Goal: Find specific page/section: Find specific page/section

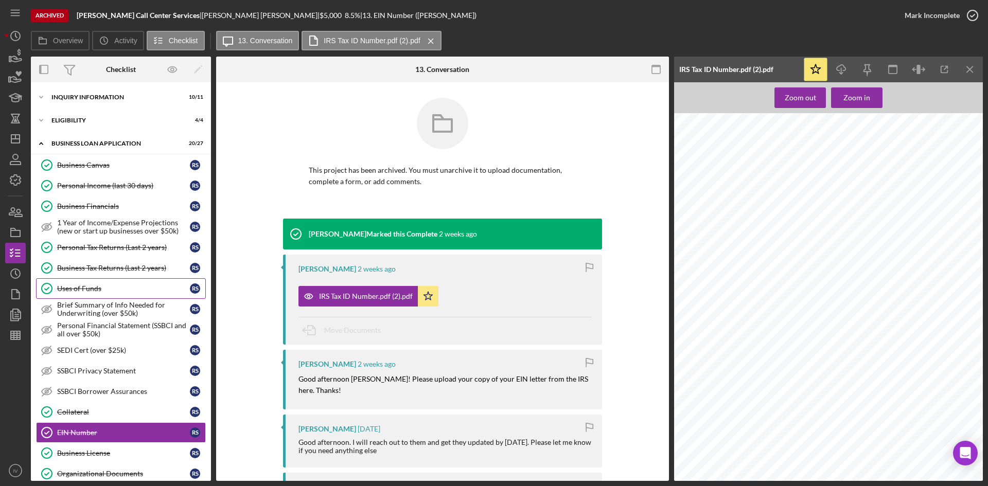
scroll to position [51, 0]
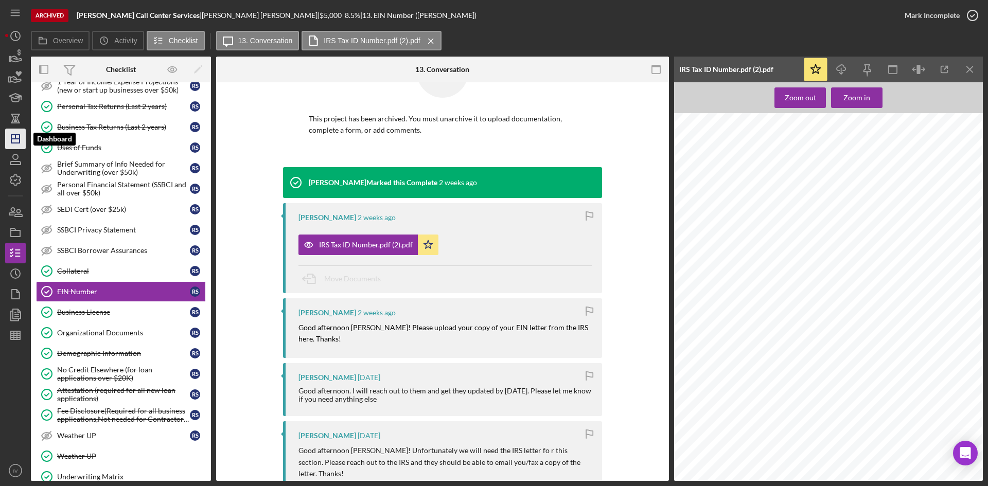
click at [17, 139] on line "button" at bounding box center [15, 139] width 8 height 0
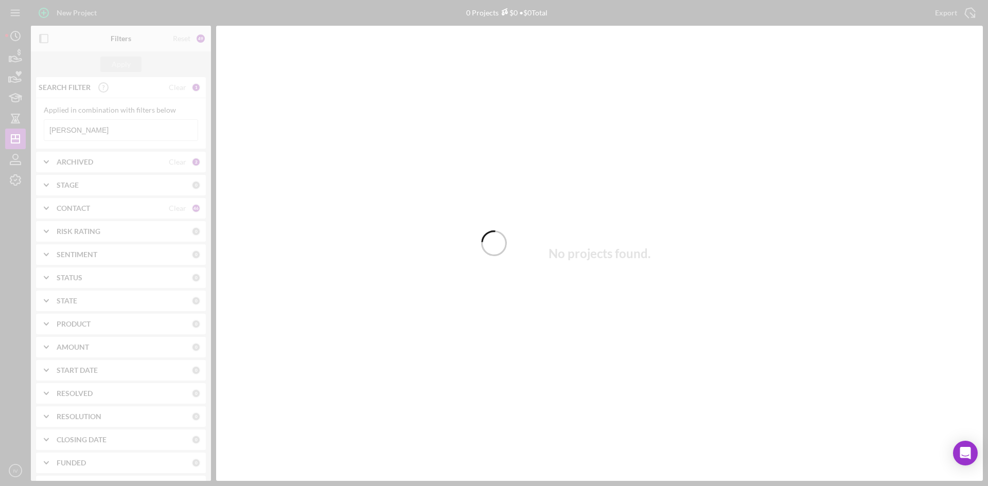
click at [102, 132] on div at bounding box center [494, 243] width 988 height 486
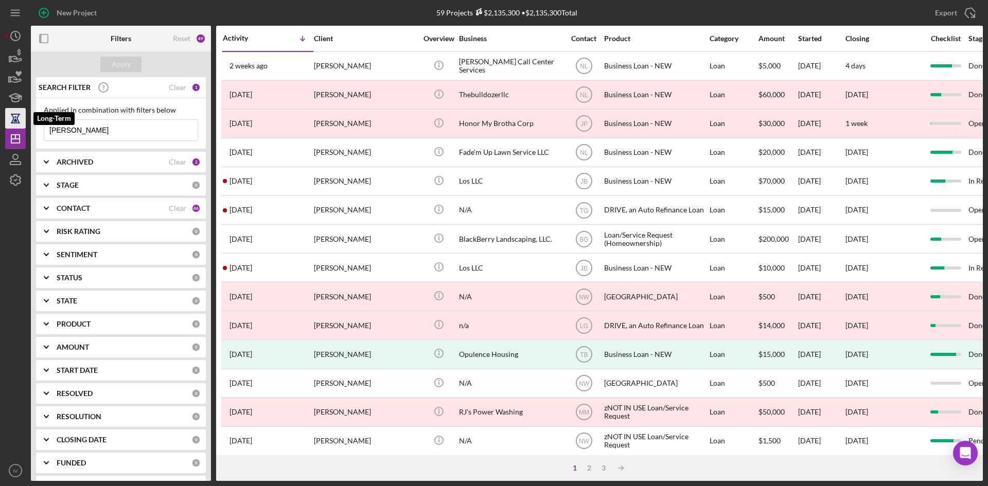
drag, startPoint x: 87, startPoint y: 133, endPoint x: 17, endPoint y: 122, distance: 70.7
click at [17, 125] on div "New Project 59 Projects $2,135,300 • $2,135,300 Total [PERSON_NAME] Export Icon…" at bounding box center [494, 240] width 978 height 481
click at [104, 168] on div "ARCHIVED Clear 2" at bounding box center [129, 162] width 144 height 21
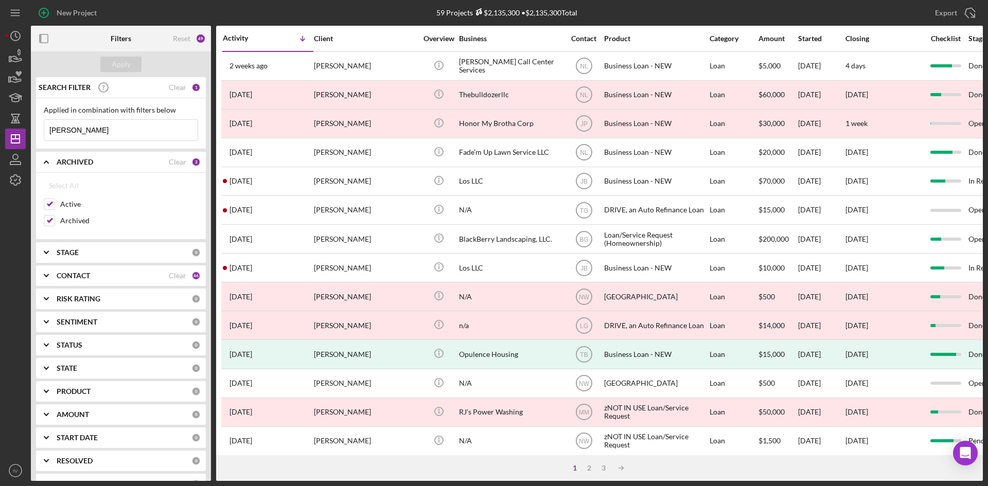
click at [88, 137] on input "[PERSON_NAME]" at bounding box center [120, 130] width 153 height 21
drag, startPoint x: 87, startPoint y: 132, endPoint x: 15, endPoint y: 132, distance: 72.0
click at [15, 132] on div "New Project 59 Projects $2,135,300 • $2,135,300 Total [PERSON_NAME] Export Icon…" at bounding box center [494, 240] width 978 height 481
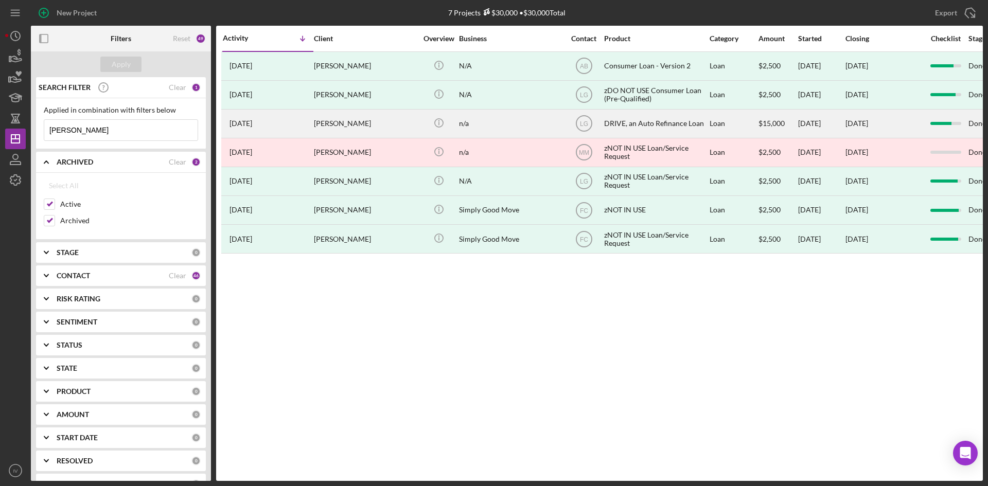
type input "[PERSON_NAME]"
click at [344, 126] on div "[PERSON_NAME]" at bounding box center [365, 123] width 103 height 27
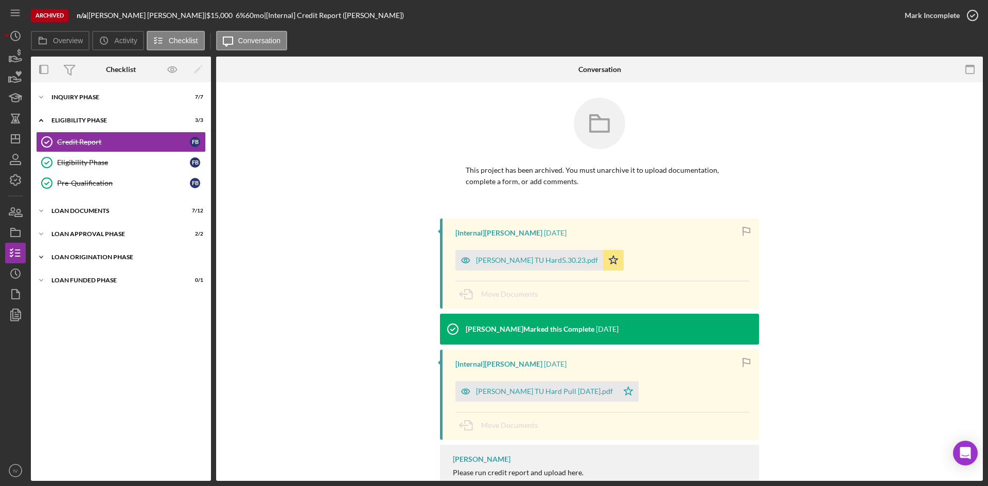
click at [51, 256] on icon "Icon/Expander" at bounding box center [41, 257] width 21 height 21
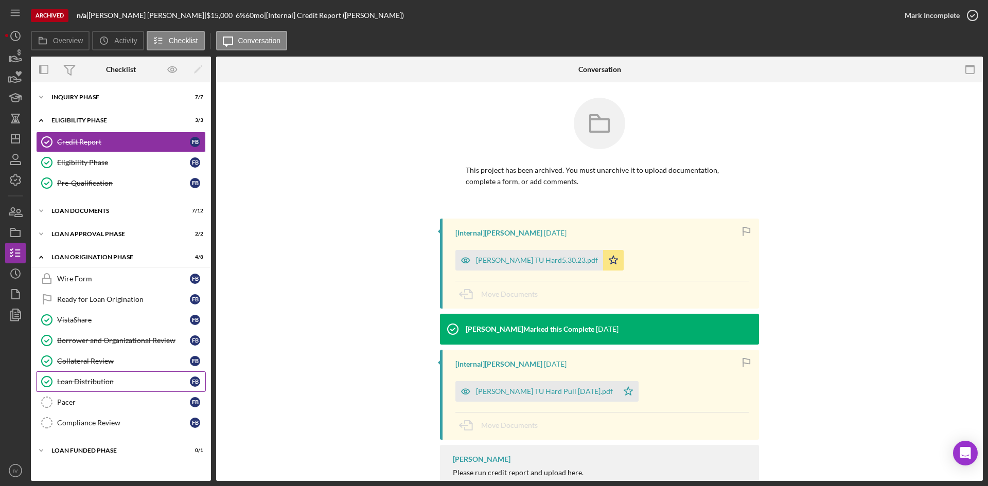
click at [119, 375] on link "Loan Distribution Loan Distribution F B" at bounding box center [121, 381] width 170 height 21
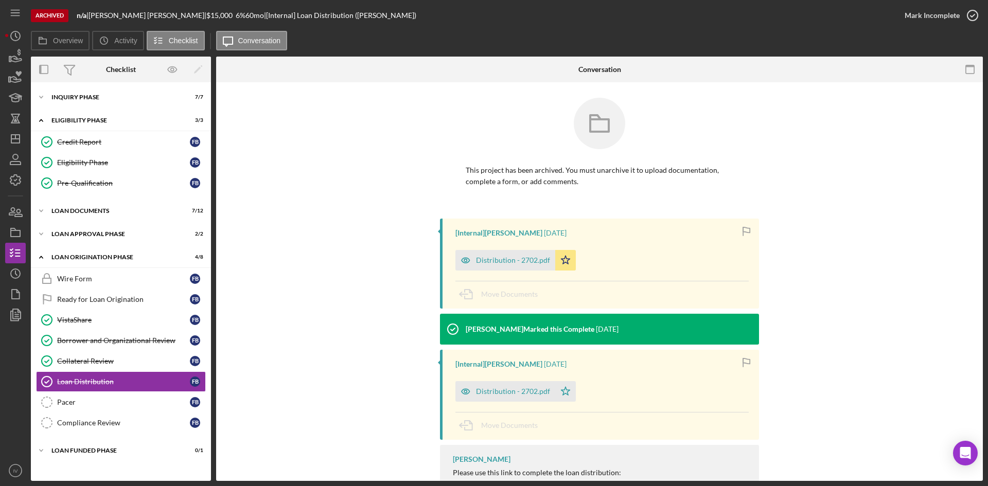
scroll to position [63, 0]
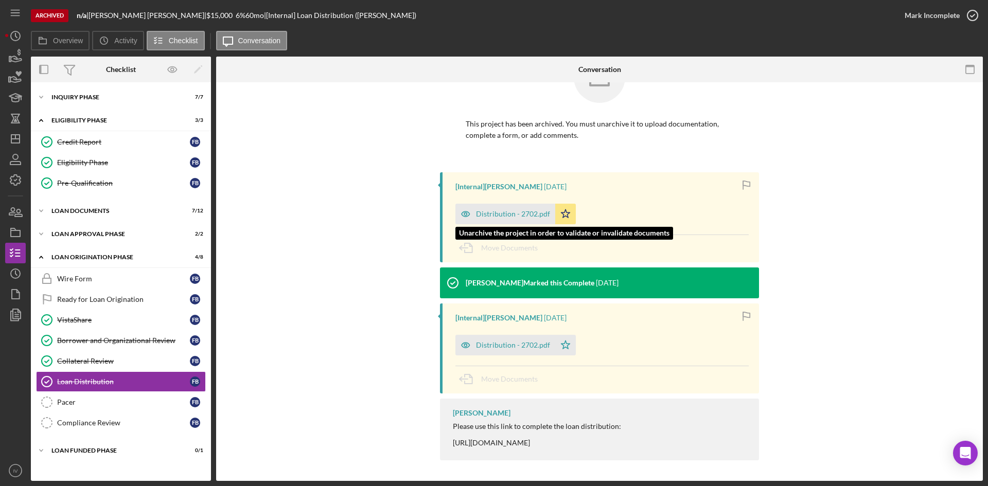
click at [510, 210] on div "Distribution - 2702.pdf" at bounding box center [513, 214] width 74 height 8
